Goal: Task Accomplishment & Management: Manage account settings

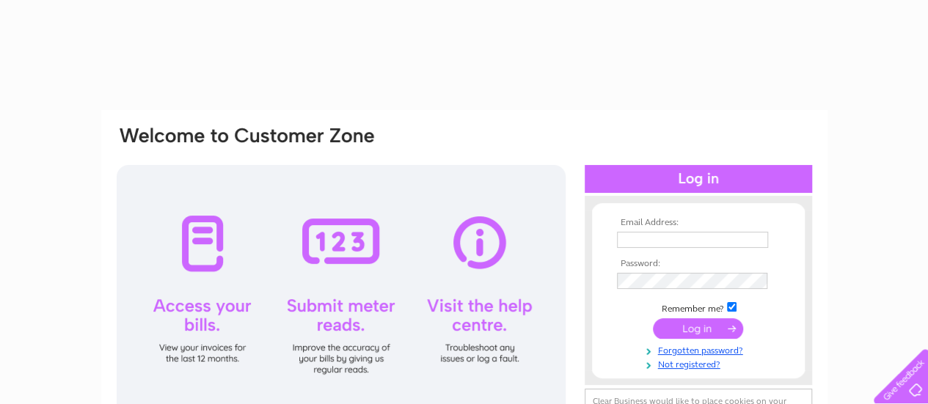
click at [650, 240] on input "text" at bounding box center [692, 240] width 151 height 16
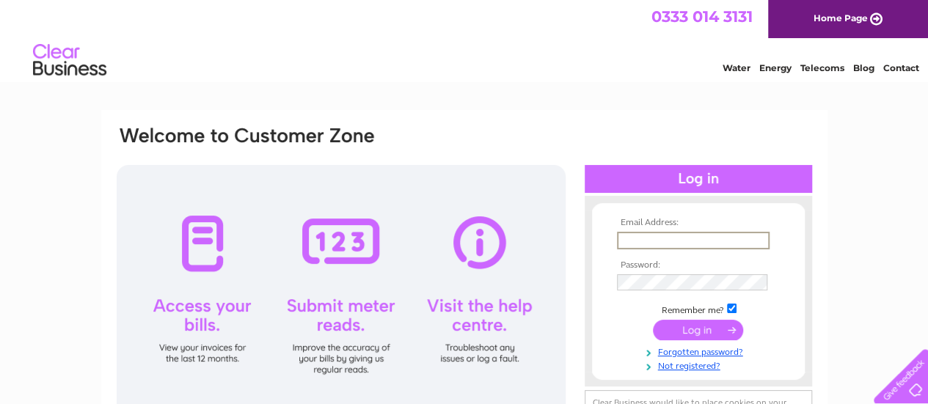
type input "mark@brightonsports.co.uk"
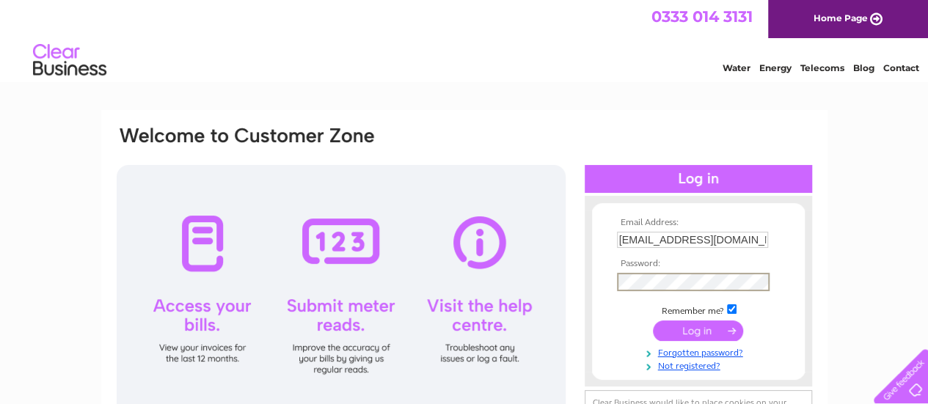
click at [653, 321] on input "submit" at bounding box center [698, 331] width 90 height 21
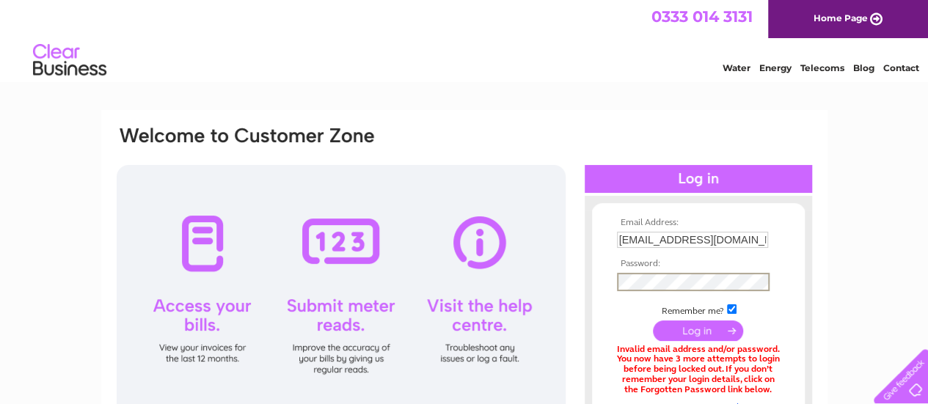
click at [653, 321] on input "submit" at bounding box center [698, 331] width 90 height 21
